Goal: Information Seeking & Learning: Learn about a topic

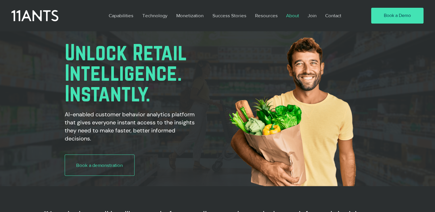
click at [292, 16] on p "About" at bounding box center [292, 15] width 19 height 13
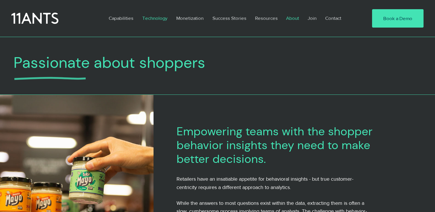
click at [155, 20] on p "Technology" at bounding box center [154, 17] width 31 height 13
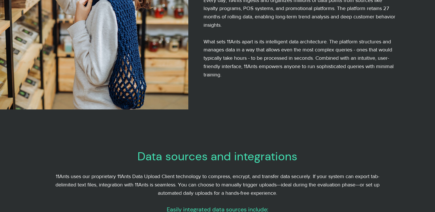
scroll to position [115, 0]
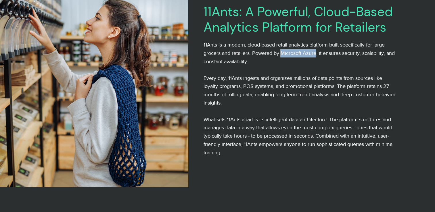
drag, startPoint x: 316, startPoint y: 54, endPoint x: 280, endPoint y: 53, distance: 35.6
click at [280, 53] on span "11Ants is a modern, cloud-based retail analytics platform built specifically fo…" at bounding box center [298, 53] width 191 height 22
copy span "Microsoft Azure"
click at [325, 62] on p "11Ants is a modern, cloud-based retail analytics platform built specifically fo…" at bounding box center [299, 53] width 192 height 25
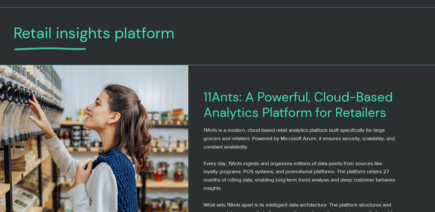
scroll to position [29, 0]
